Goal: Task Accomplishment & Management: Manage account settings

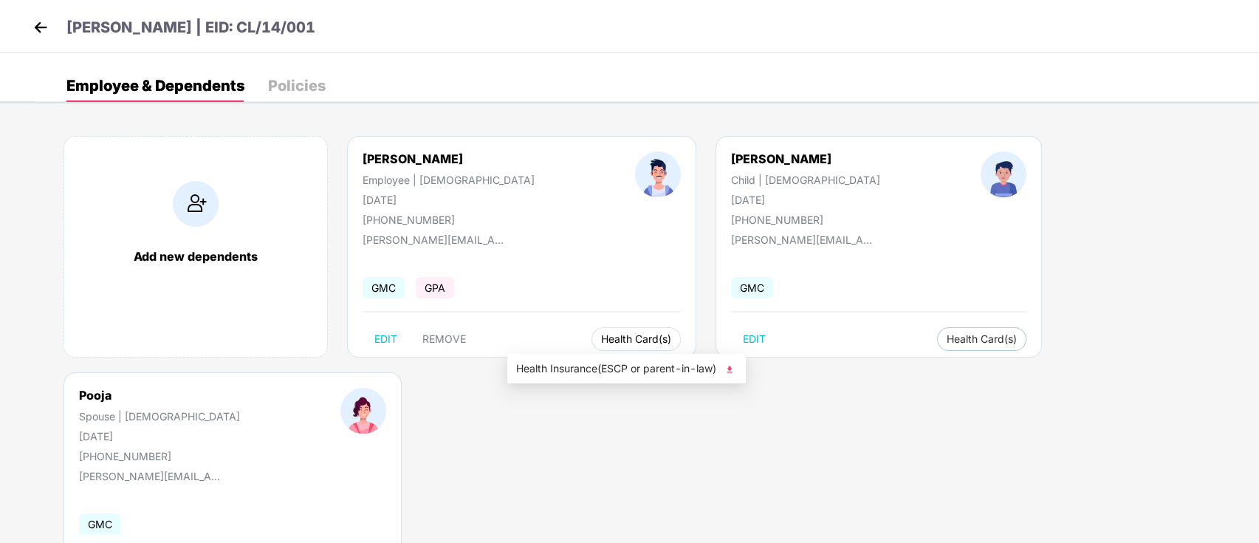
click at [601, 343] on span "Health Card(s)" at bounding box center [636, 338] width 70 height 7
click at [600, 362] on span "Health Insurance(ESCP or parent-in-law)" at bounding box center [626, 368] width 221 height 16
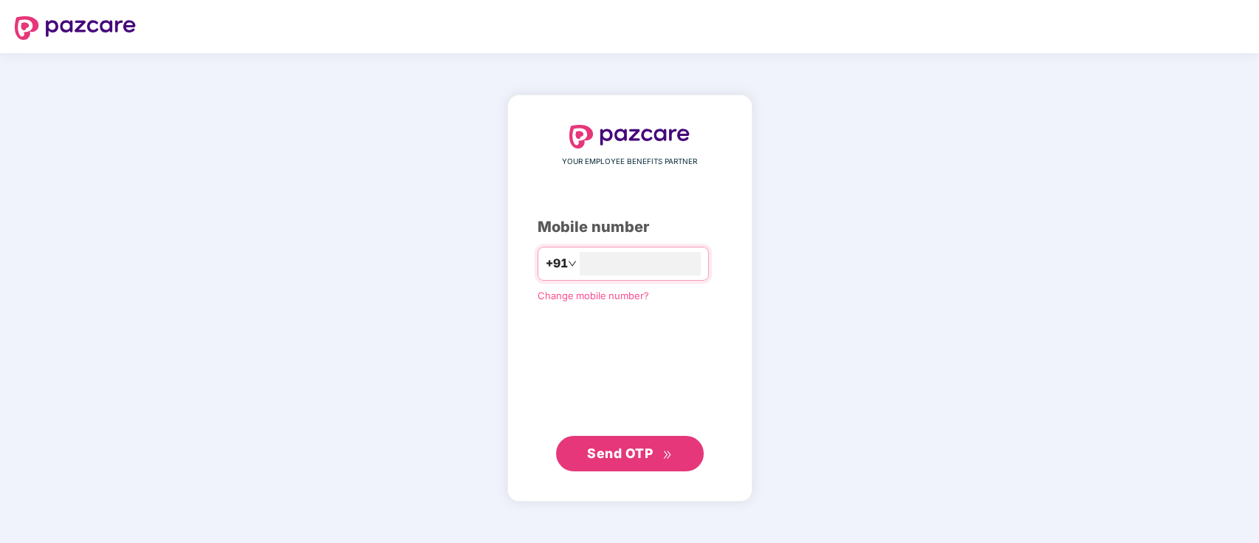
type input "**********"
click at [630, 441] on button "Send OTP" at bounding box center [630, 452] width 148 height 35
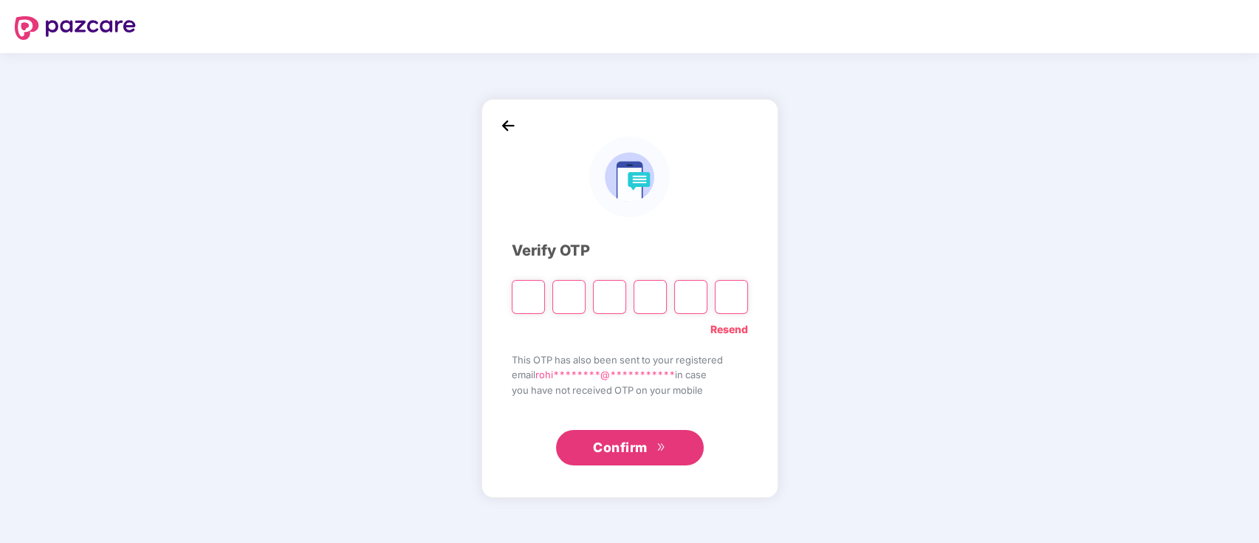
type input "*"
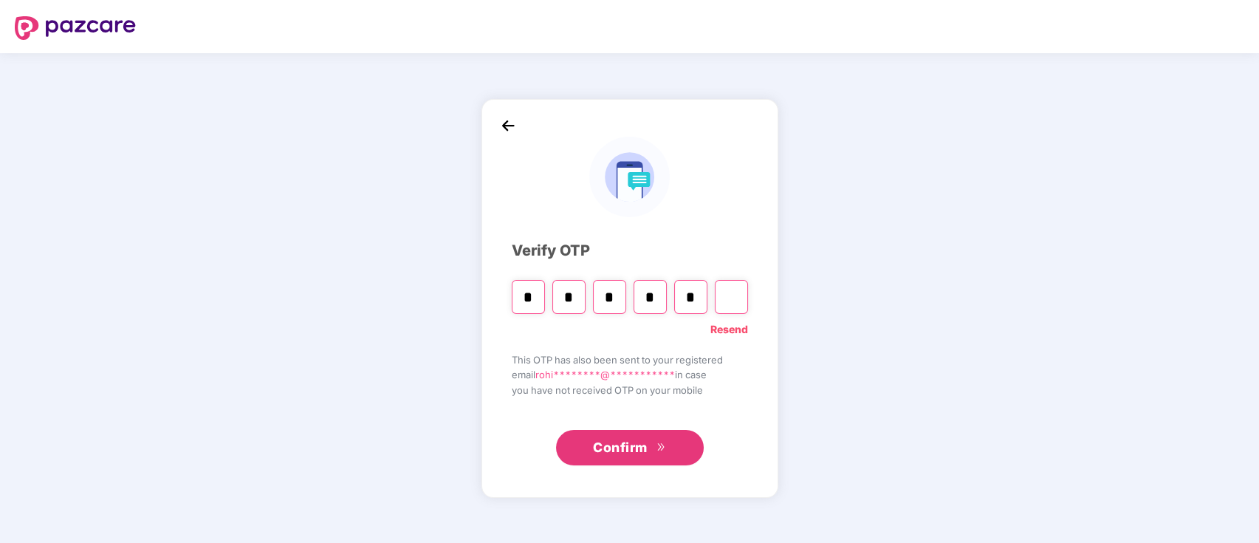
type input "*"
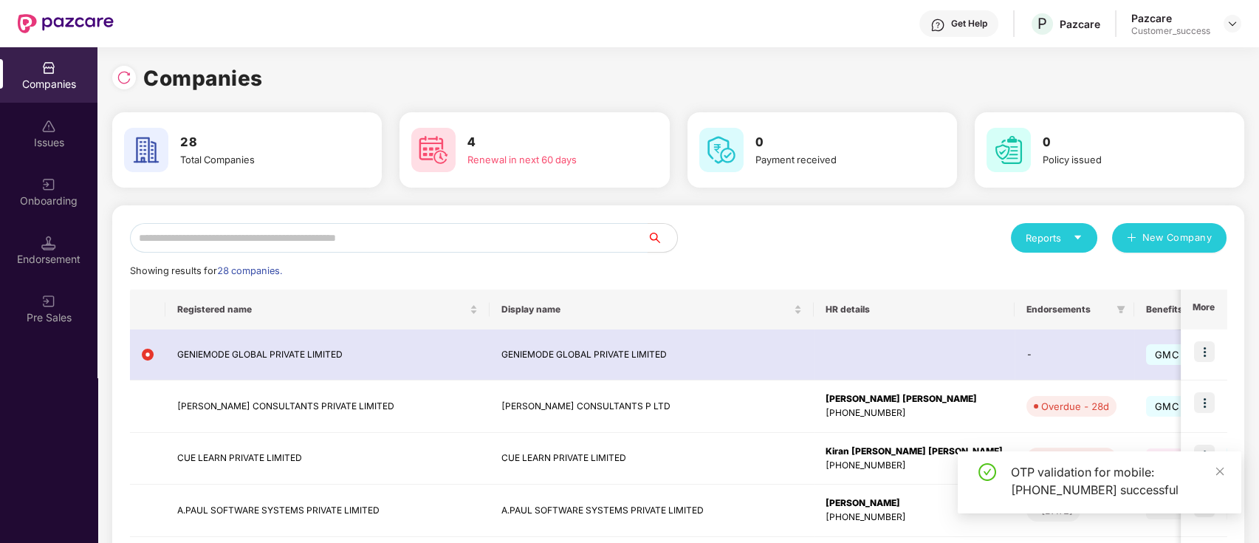
click at [469, 239] on input "text" at bounding box center [389, 238] width 518 height 30
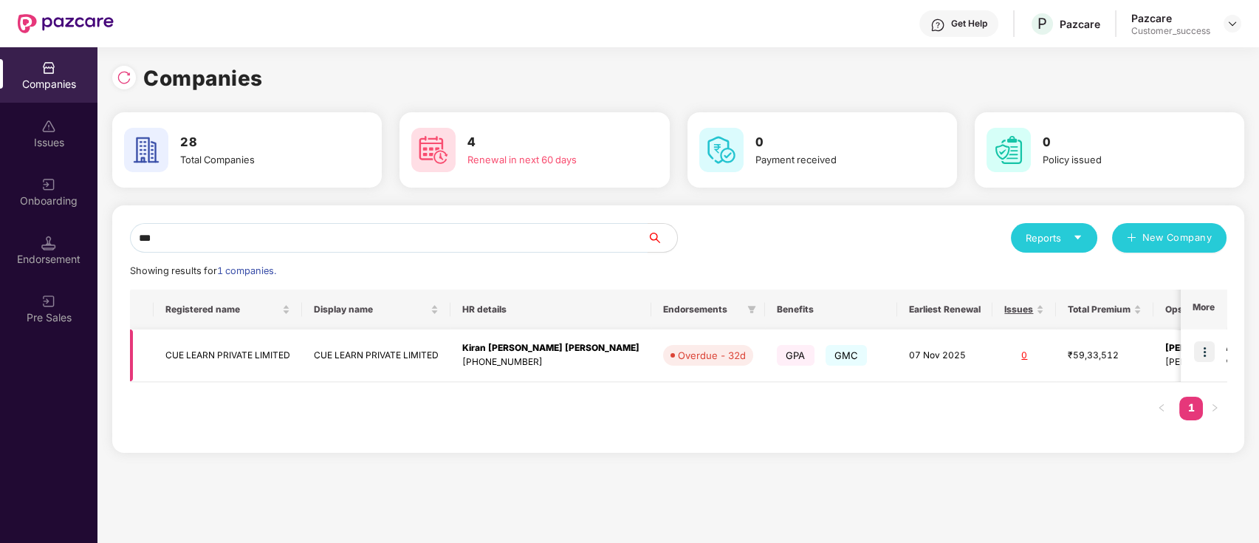
type input "***"
click at [1201, 352] on img at bounding box center [1204, 351] width 21 height 21
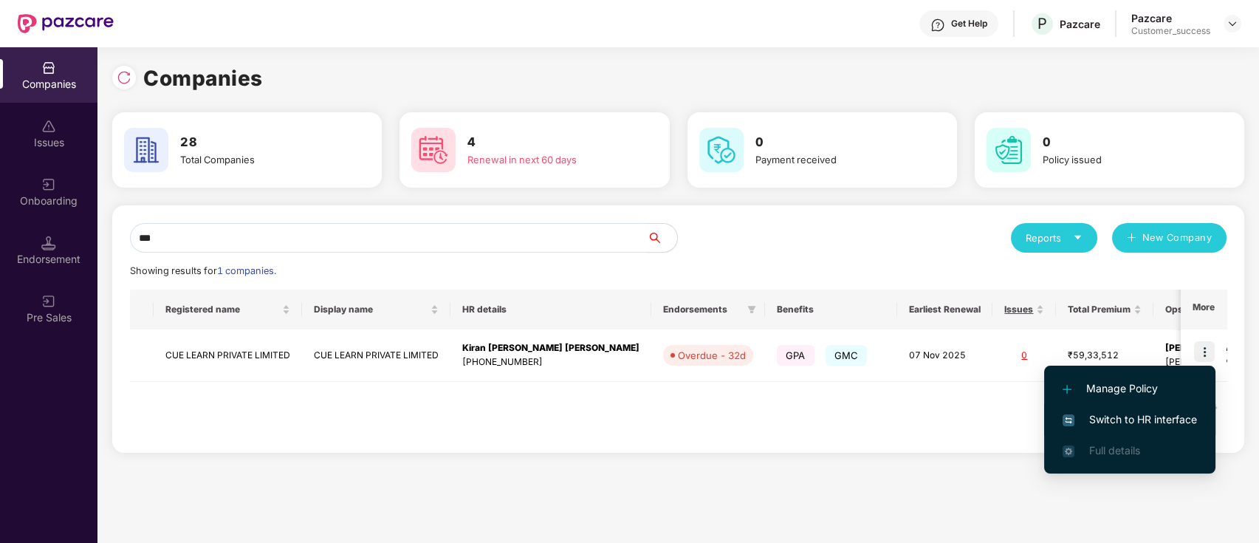
click at [1149, 411] on span "Switch to HR interface" at bounding box center [1130, 419] width 134 height 16
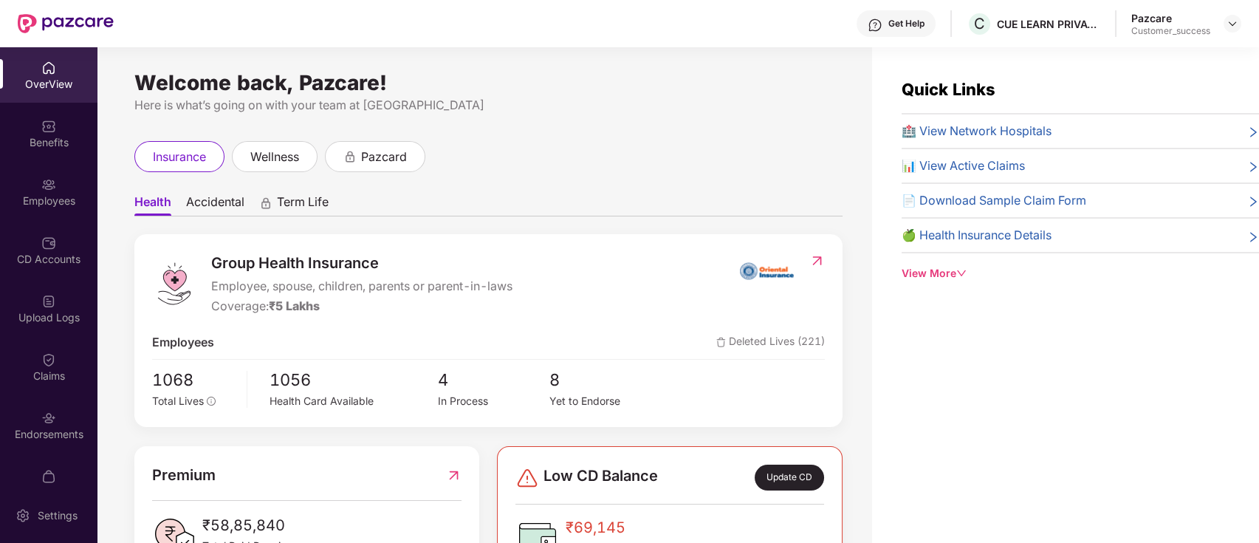
click at [48, 199] on div "Employees" at bounding box center [49, 201] width 98 height 15
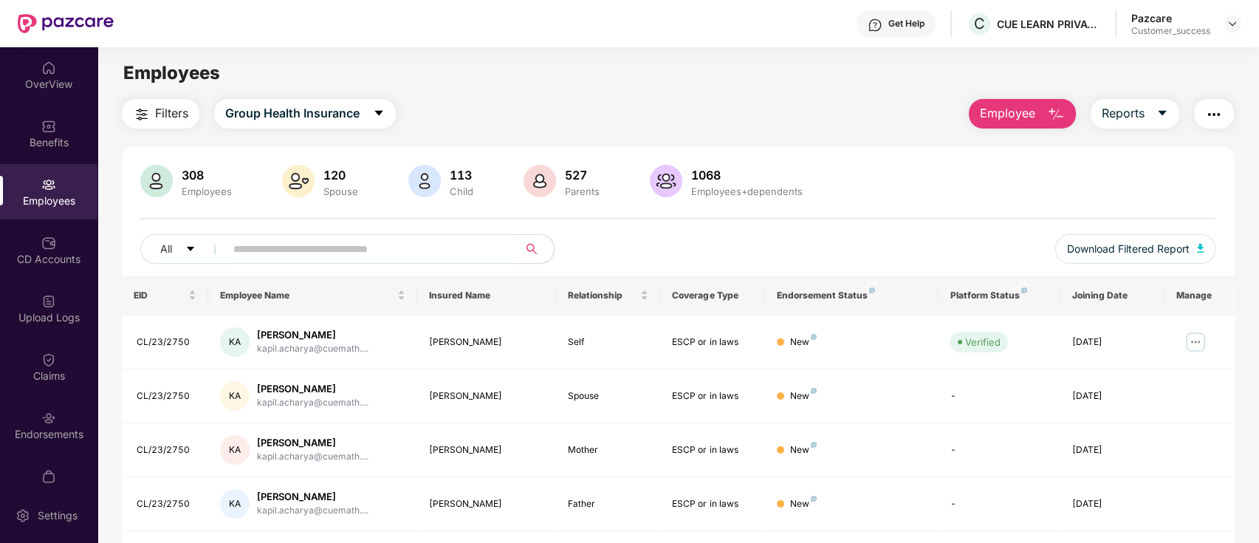
click at [335, 253] on input "text" at bounding box center [365, 249] width 265 height 22
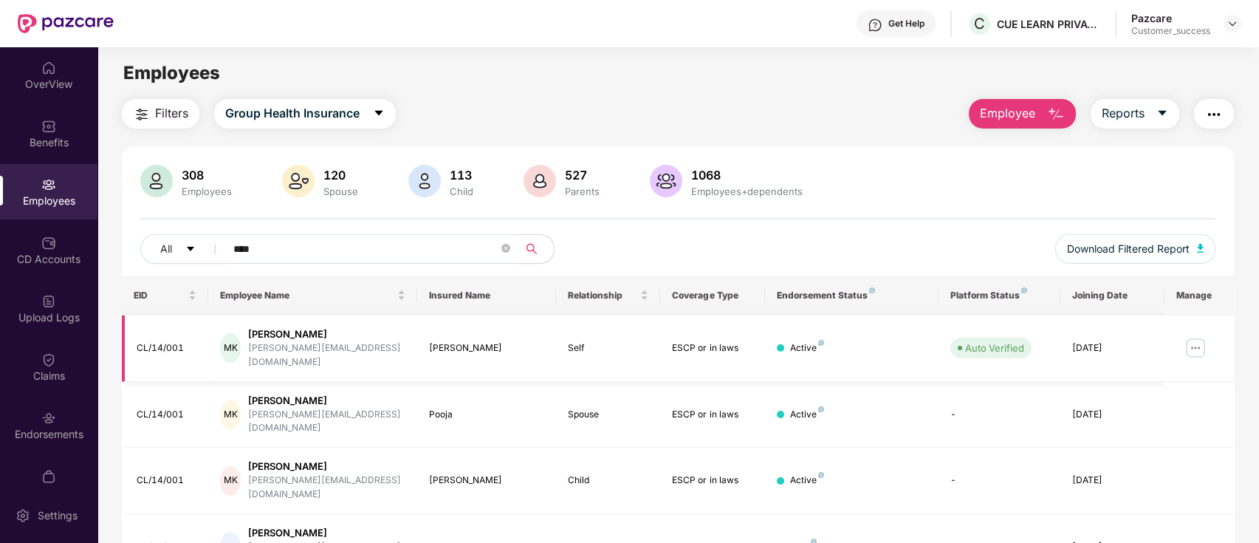
type input "****"
click at [1197, 339] on img at bounding box center [1196, 348] width 24 height 24
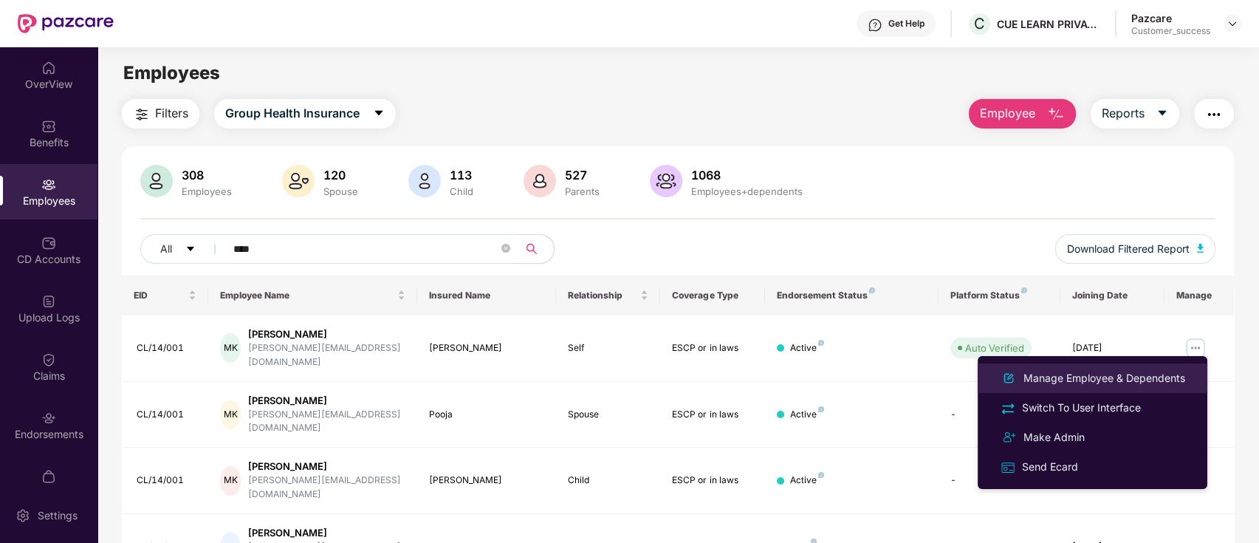
click at [1052, 377] on div "Manage Employee & Dependents" at bounding box center [1105, 378] width 168 height 16
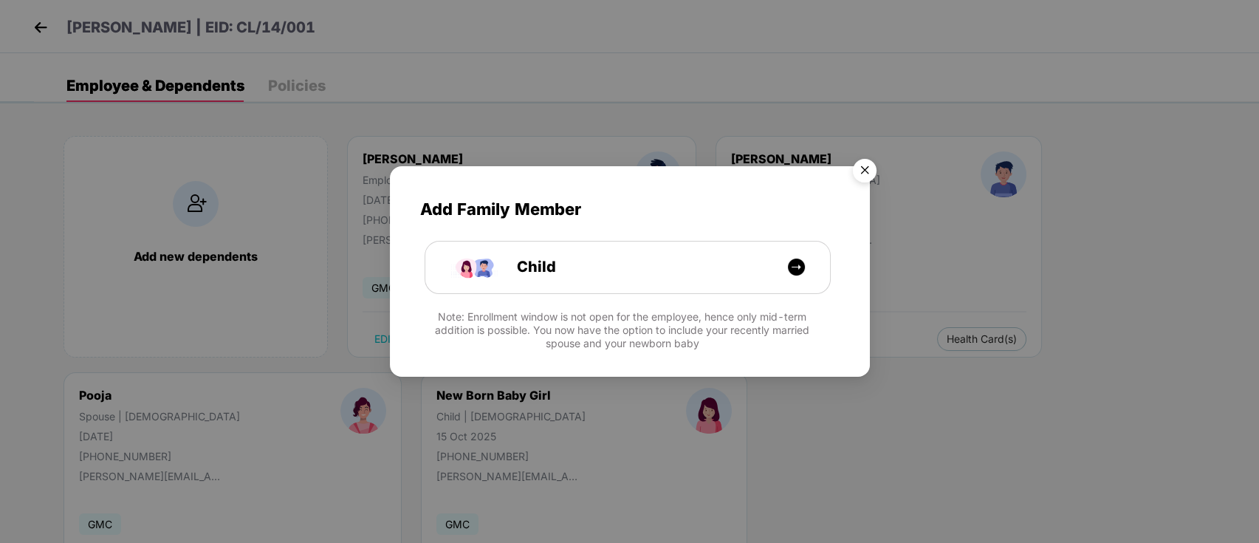
click at [866, 171] on img "Close" at bounding box center [864, 172] width 41 height 41
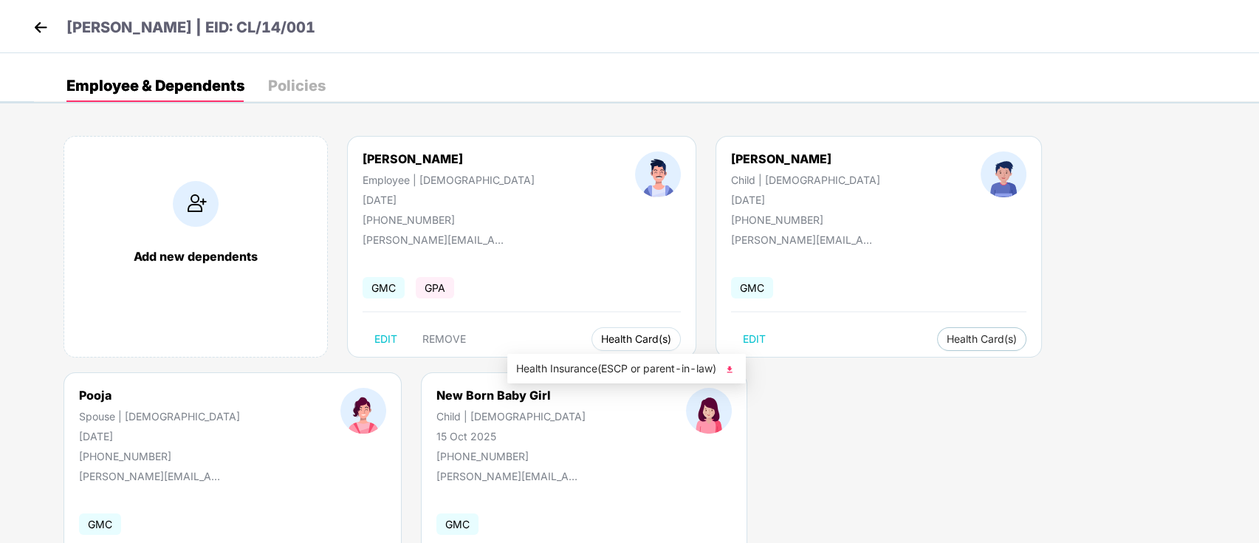
click at [601, 343] on span "Health Card(s)" at bounding box center [636, 338] width 70 height 7
click at [592, 361] on span "Health Insurance(ESCP or parent-in-law)" at bounding box center [626, 368] width 221 height 16
